Goal: Check status: Check status

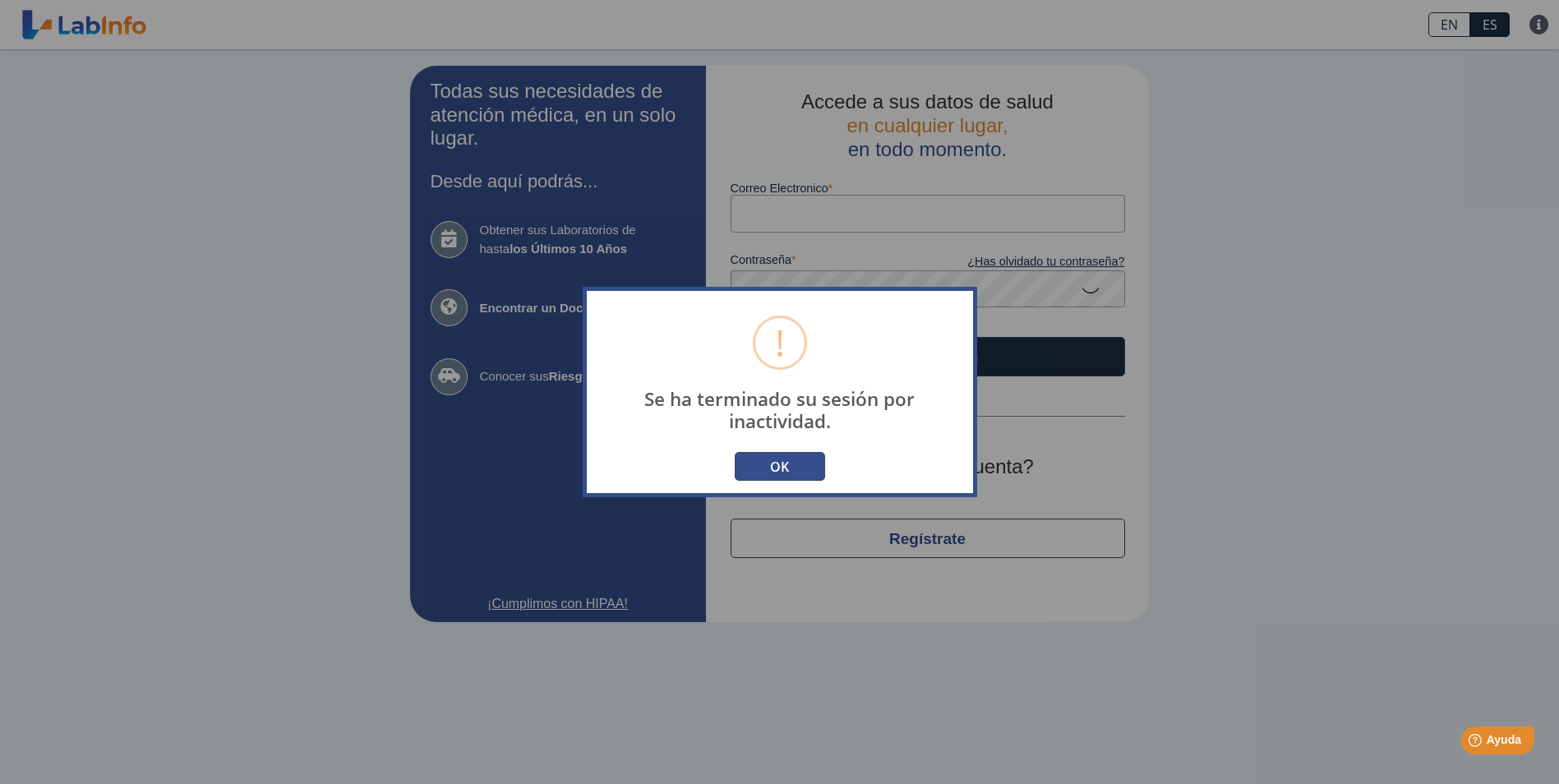
click at [786, 459] on button "OK" at bounding box center [780, 467] width 91 height 29
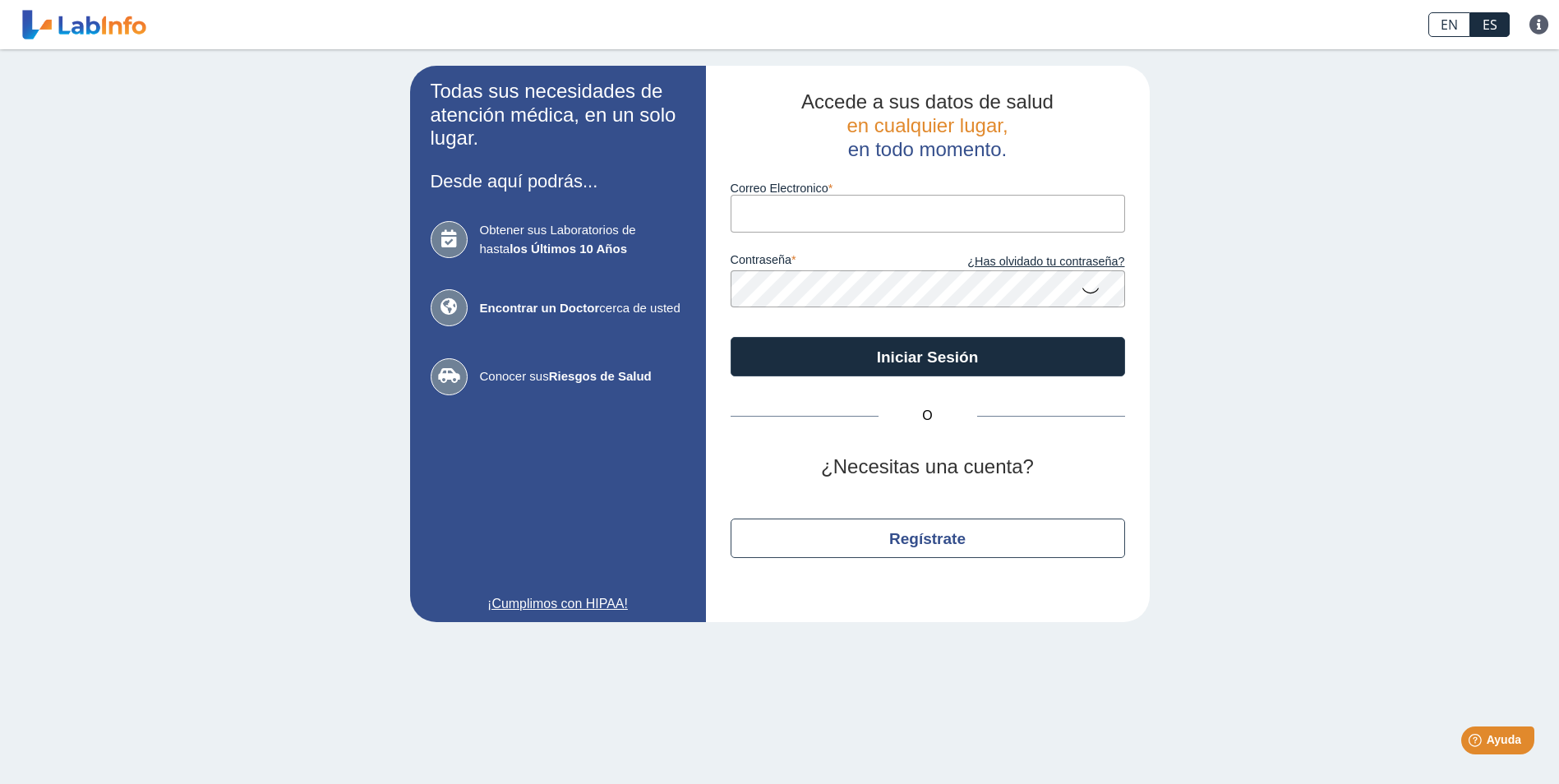
click at [852, 222] on input "Correo Electronico" at bounding box center [928, 213] width 395 height 37
type input "[EMAIL_ADDRESS][DOMAIN_NAME]"
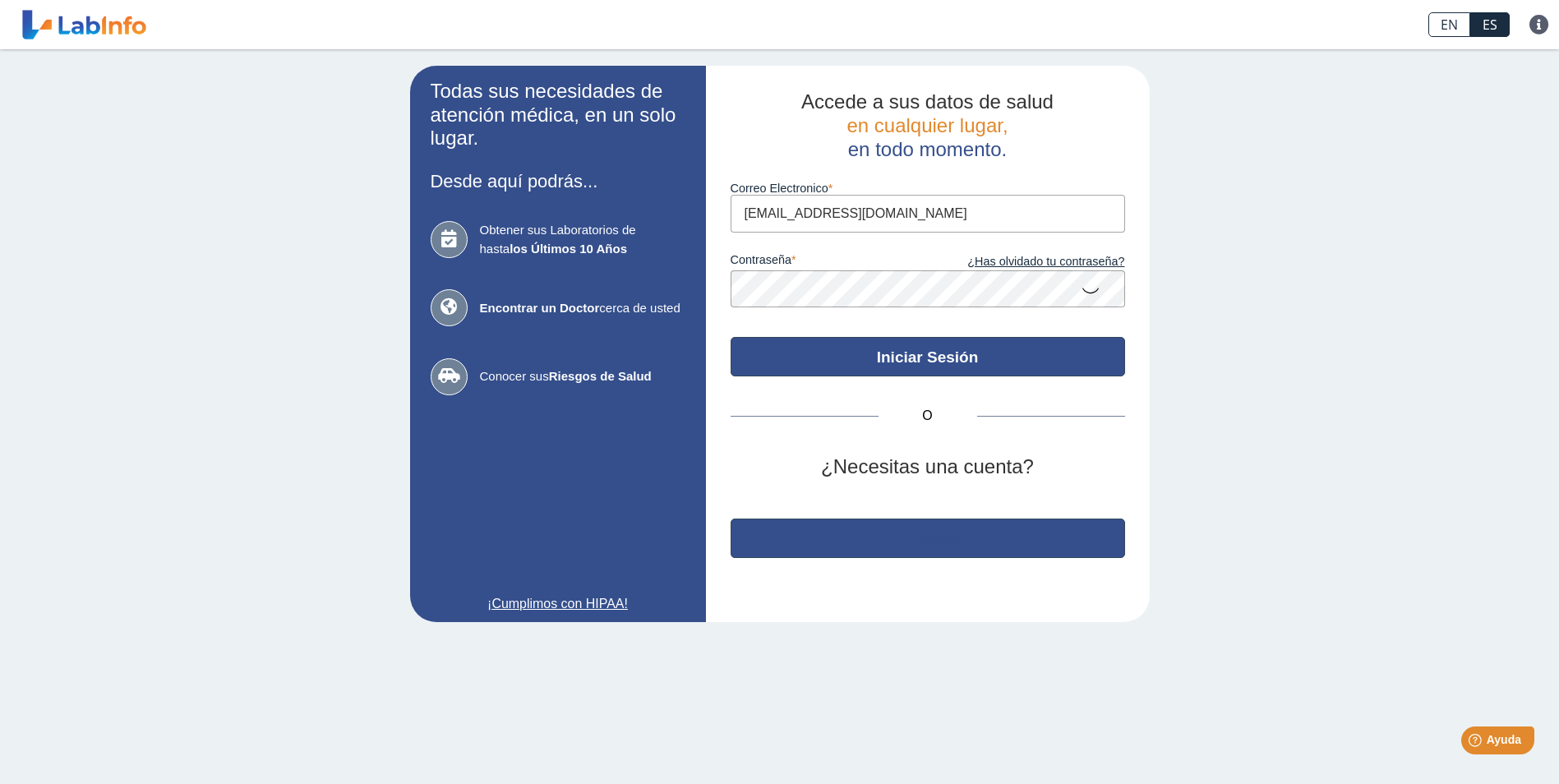
drag, startPoint x: 932, startPoint y: 527, endPoint x: 928, endPoint y: 362, distance: 165.0
click at [928, 362] on div "Accede a sus datos de salud en cualquier lugar, en todo momento. Correo Electro…" at bounding box center [927, 344] width 444 height 557
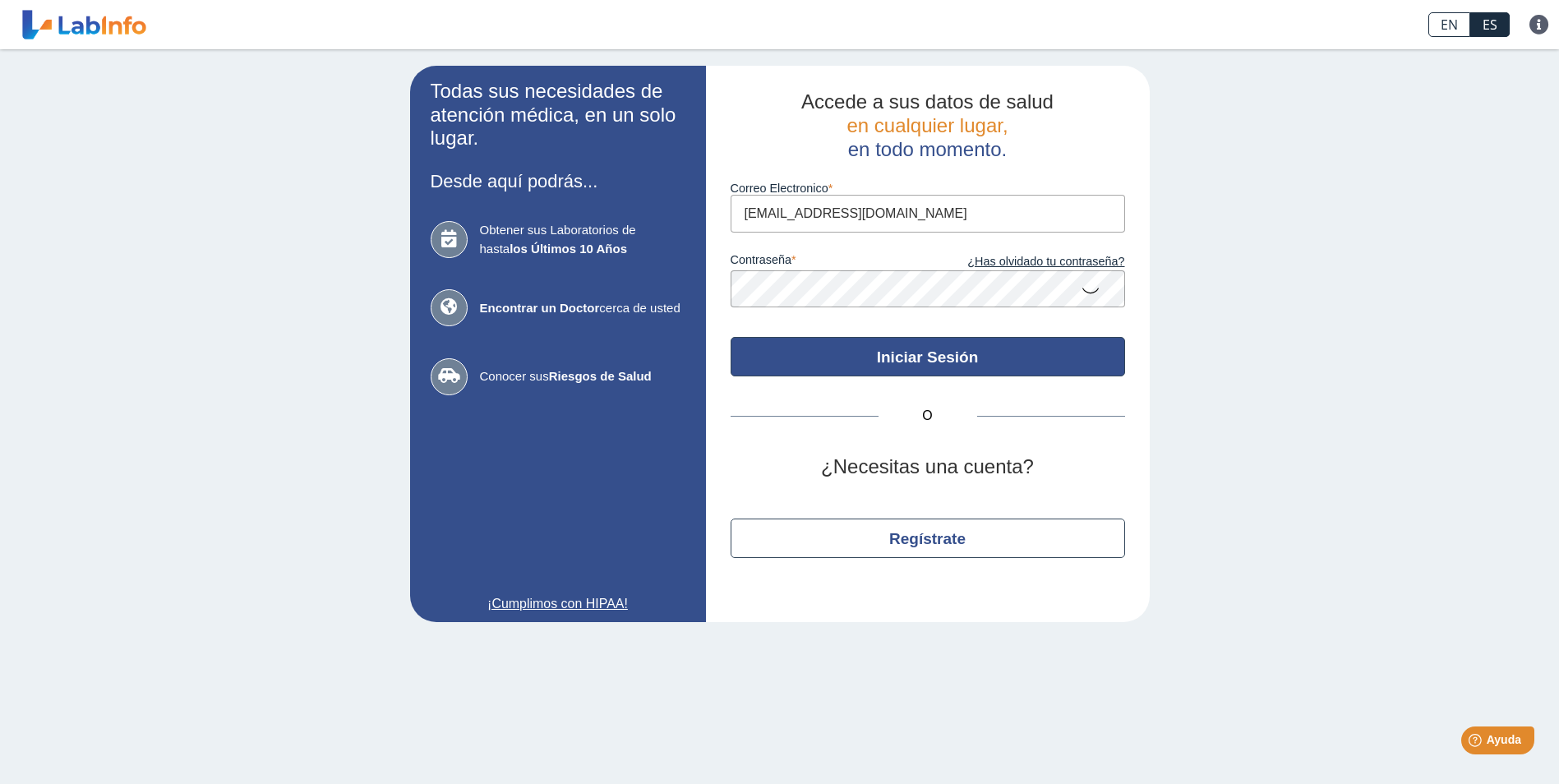
click at [928, 362] on button "Iniciar Sesión" at bounding box center [928, 356] width 395 height 39
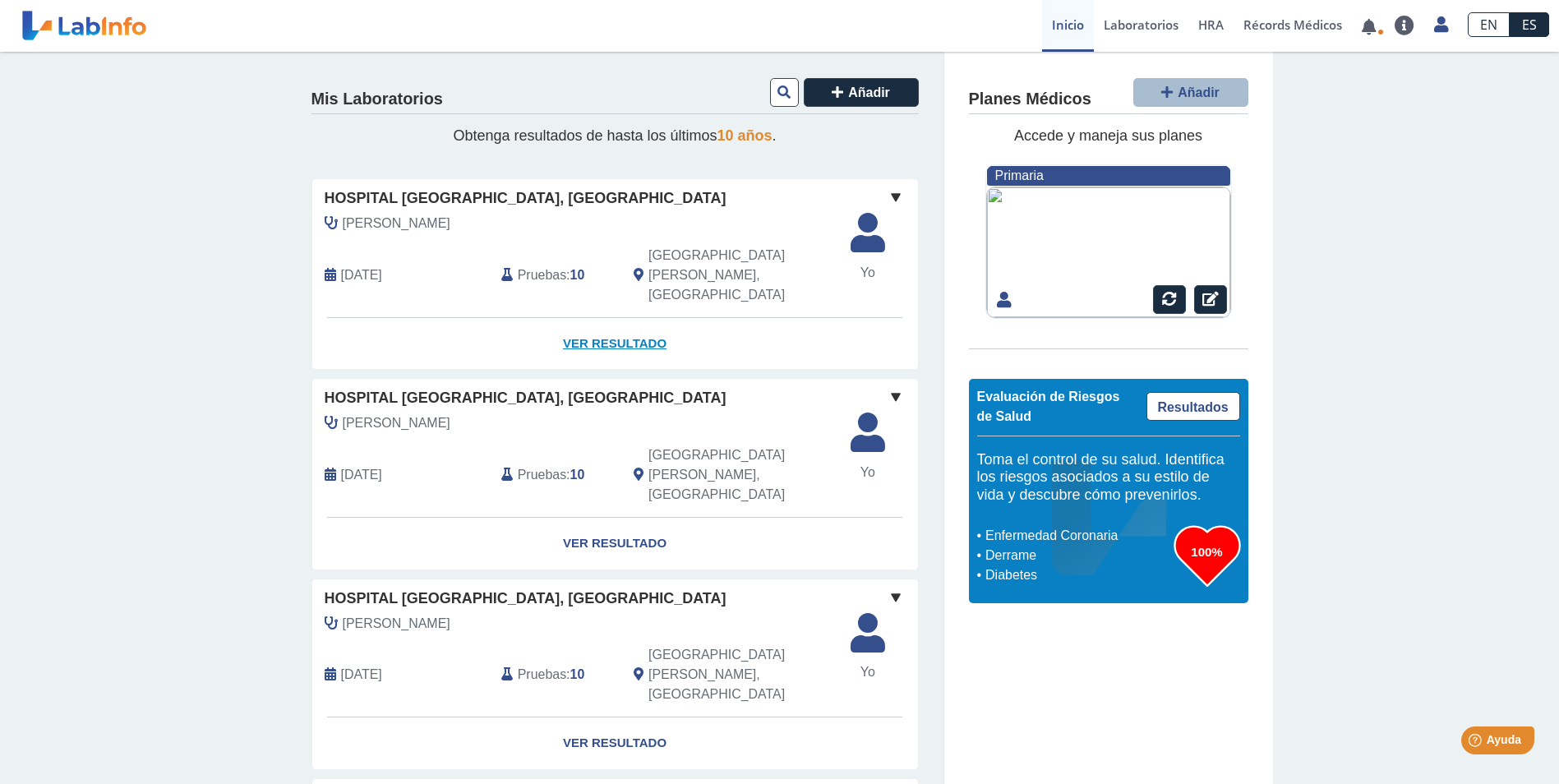
click at [604, 318] on link "Ver Resultado" at bounding box center [615, 344] width 606 height 52
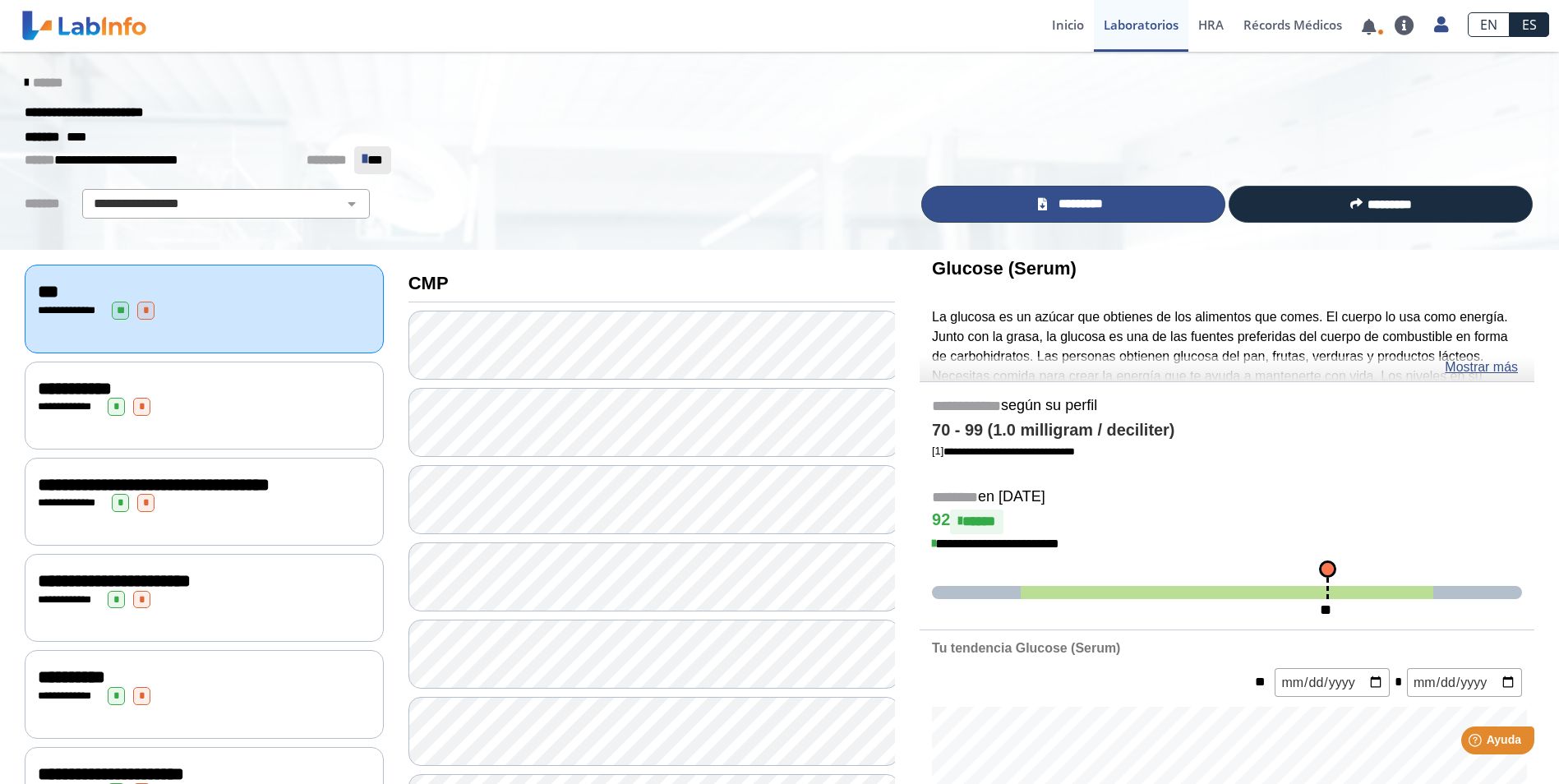
click at [1105, 205] on span "*********" at bounding box center [1081, 204] width 57 height 19
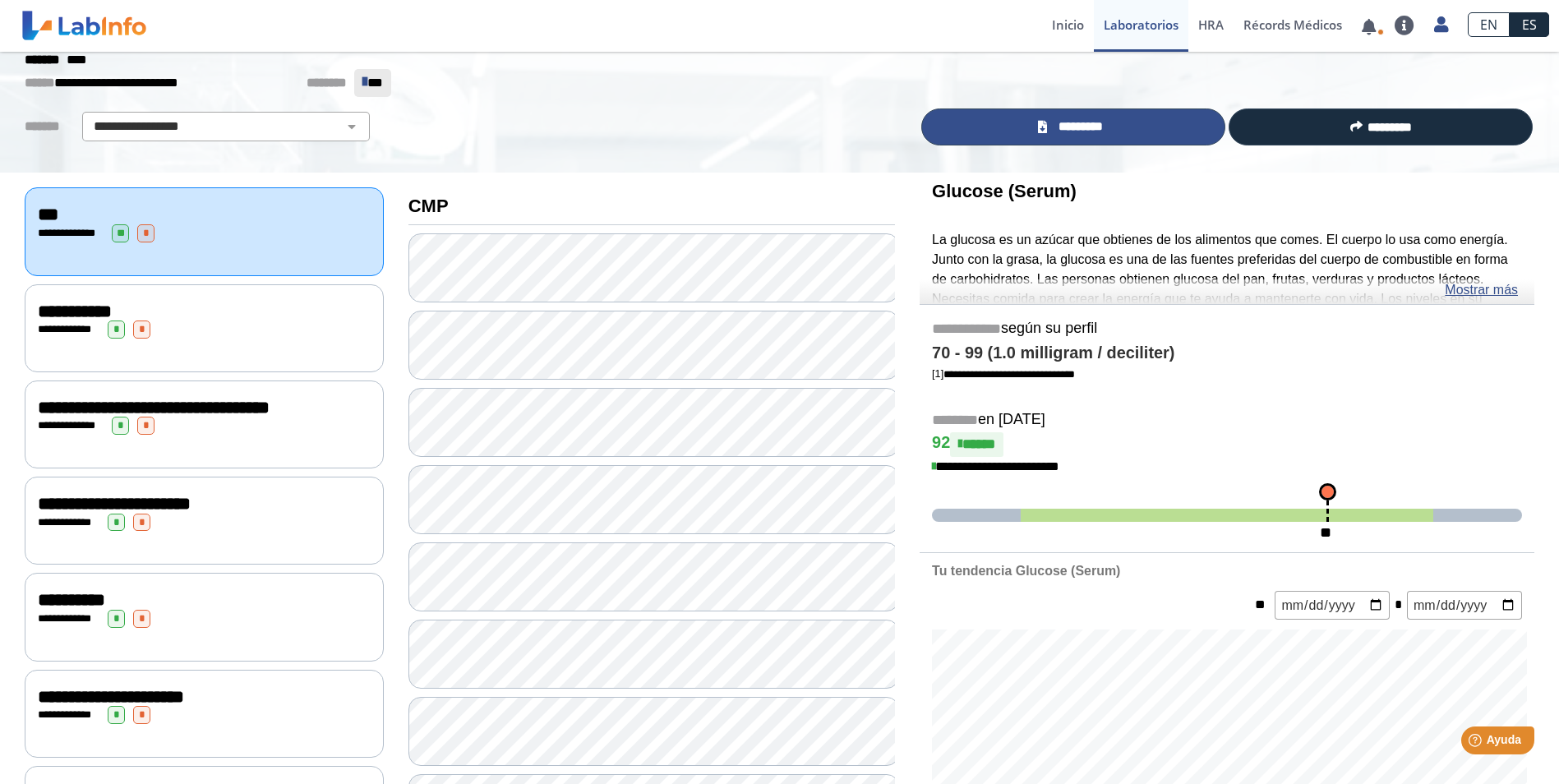
scroll to position [247, 0]
